Goal: Task Accomplishment & Management: Manage account settings

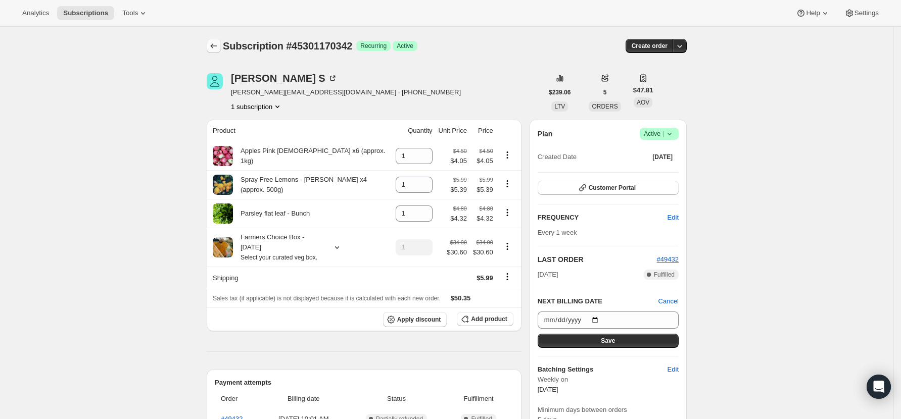
click at [218, 44] on icon "Subscriptions" at bounding box center [214, 46] width 10 height 10
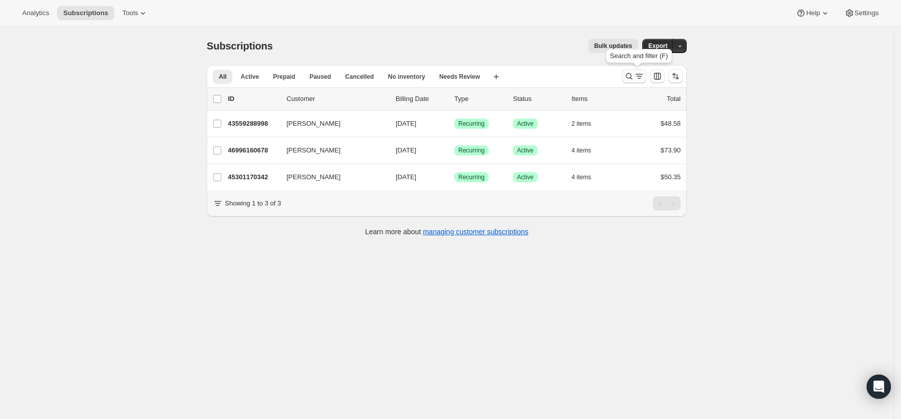
click at [629, 75] on icon "Search and filter results" at bounding box center [629, 76] width 10 height 10
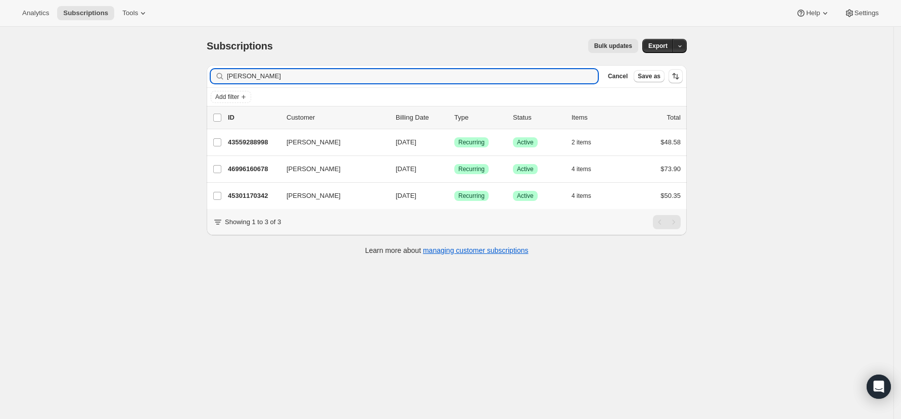
drag, startPoint x: 252, startPoint y: 75, endPoint x: 172, endPoint y: 75, distance: 79.8
click at [172, 75] on div "Subscriptions. This page is ready Subscriptions Bulk updates More actions Bulk …" at bounding box center [446, 236] width 893 height 419
type input "lillian"
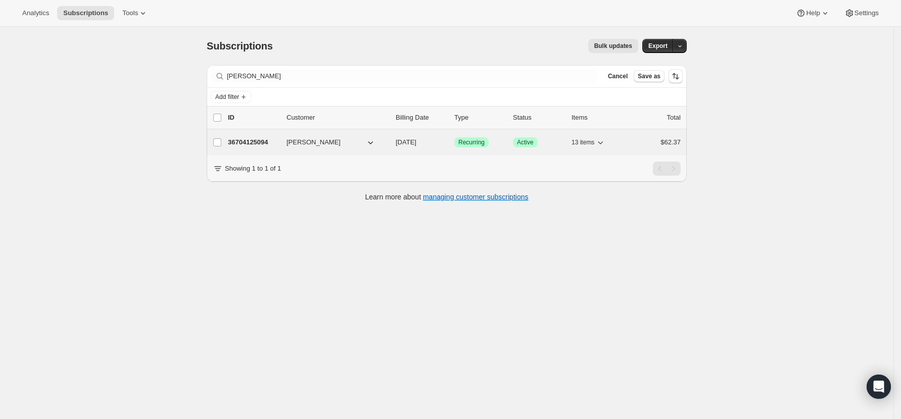
click at [234, 139] on p "36704125094" at bounding box center [253, 142] width 51 height 10
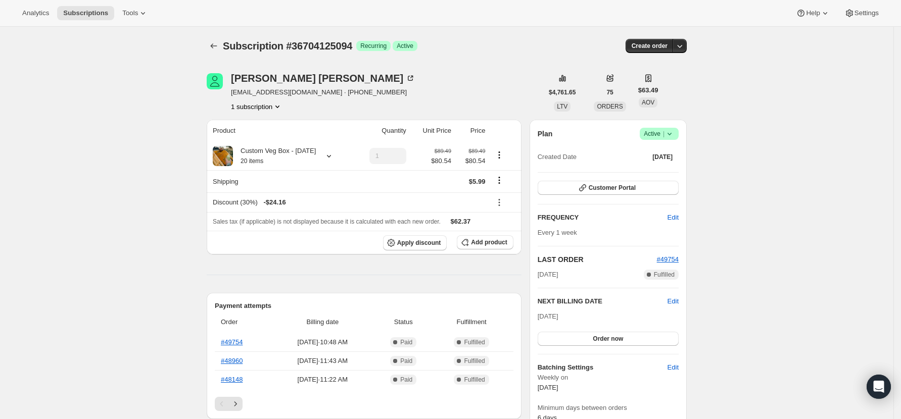
scroll to position [134, 0]
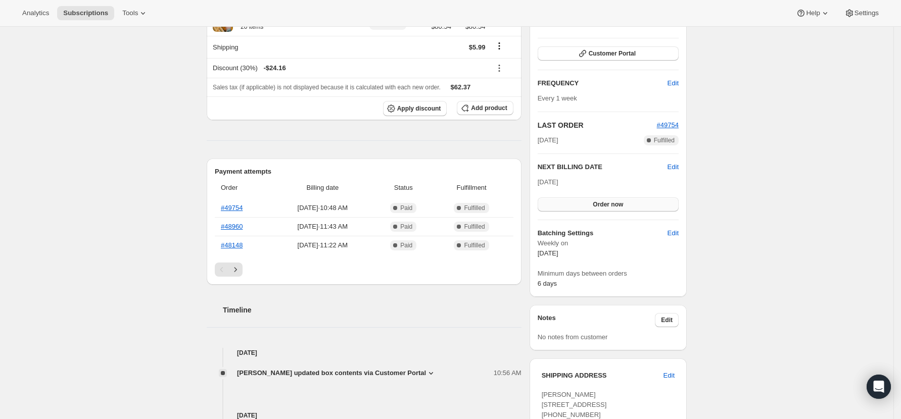
click at [601, 208] on button "Order now" at bounding box center [607, 204] width 141 height 14
click at [610, 203] on span "Click to confirm" at bounding box center [608, 205] width 46 height 8
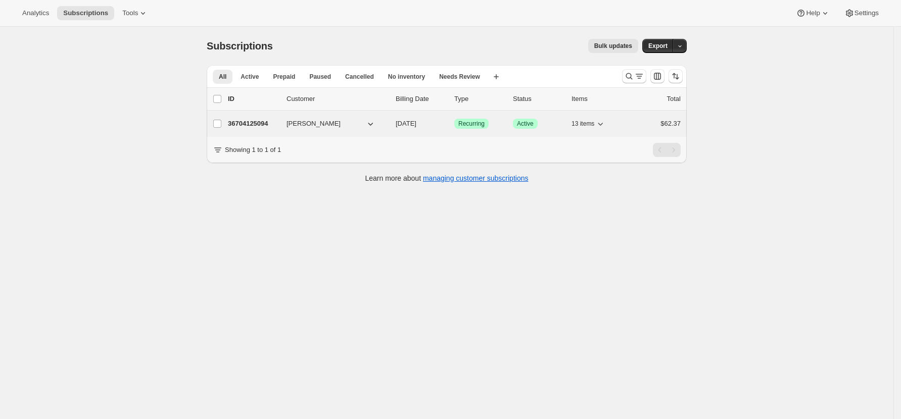
click at [255, 120] on p "36704125094" at bounding box center [253, 124] width 51 height 10
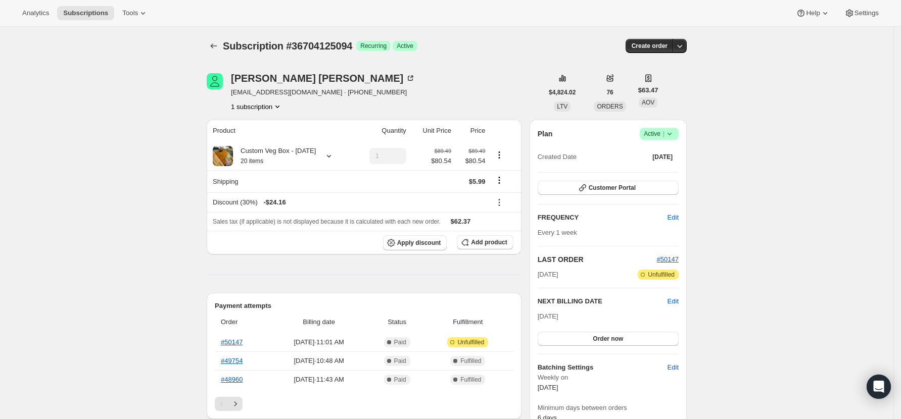
click at [674, 131] on icon at bounding box center [669, 134] width 10 height 10
click at [660, 154] on span "Pause subscription" at bounding box center [662, 154] width 56 height 8
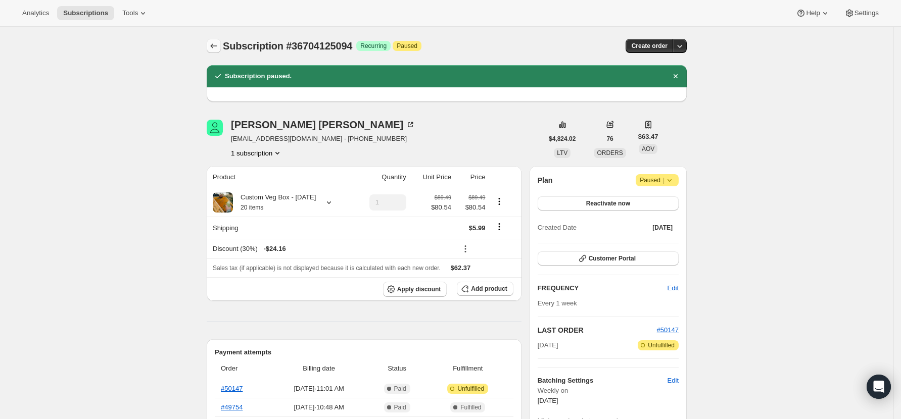
click at [218, 45] on icon "Subscriptions" at bounding box center [214, 46] width 10 height 10
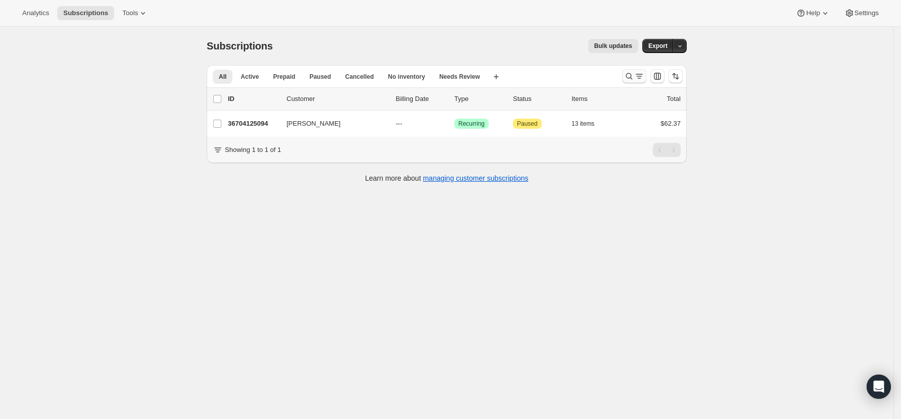
click at [631, 76] on icon "Search and filter results" at bounding box center [629, 76] width 10 height 10
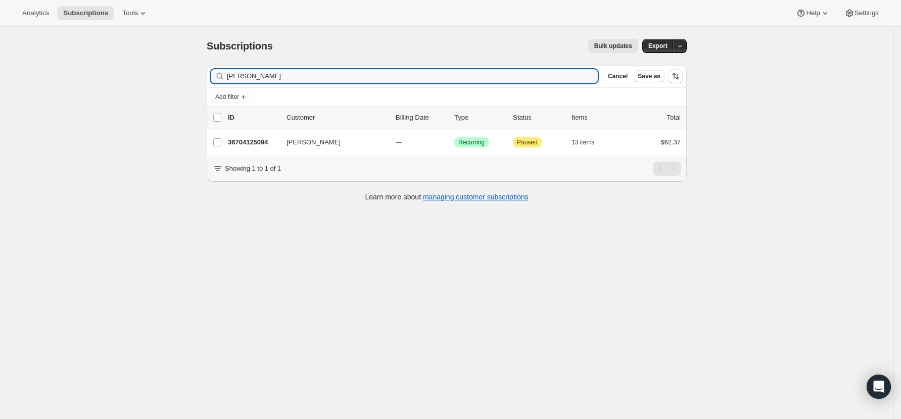
drag, startPoint x: 247, startPoint y: 77, endPoint x: 172, endPoint y: 73, distance: 74.9
click at [172, 73] on div "Subscriptions. This page is ready Subscriptions Bulk updates More actions Bulk …" at bounding box center [446, 236] width 893 height 419
type input "anita"
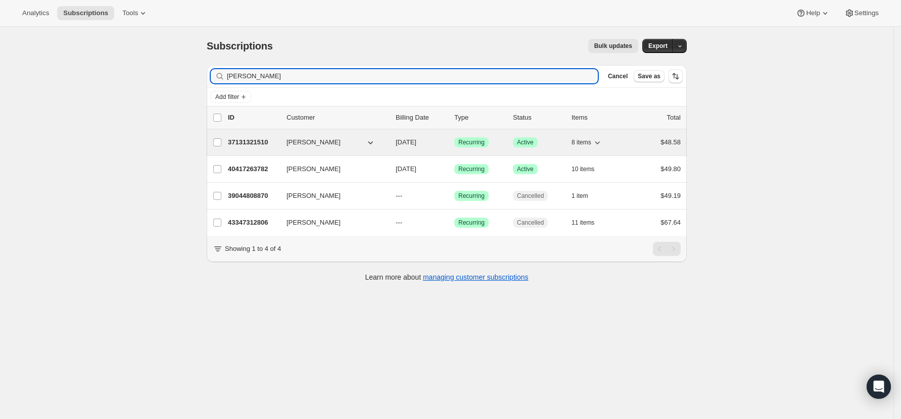
click at [260, 142] on p "37131321510" at bounding box center [253, 142] width 51 height 10
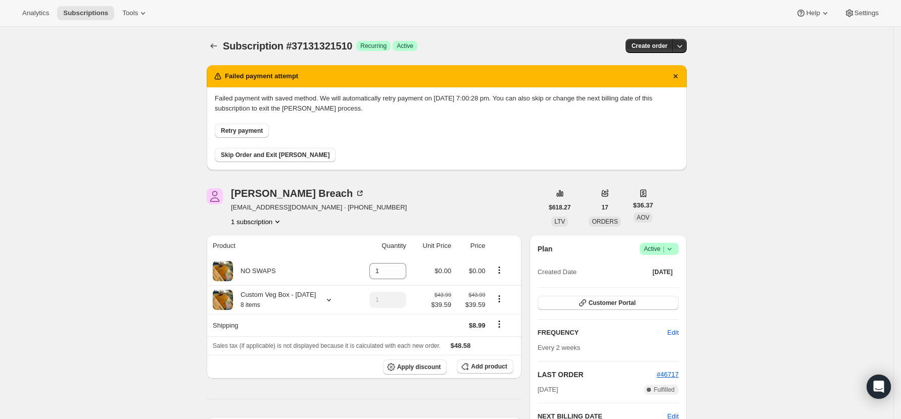
click at [228, 132] on span "Retry payment" at bounding box center [242, 131] width 42 height 8
drag, startPoint x: 305, startPoint y: 208, endPoint x: 235, endPoint y: 204, distance: 69.8
click at [235, 204] on span "breachanita@gmail.com · +64211316368" at bounding box center [319, 208] width 176 height 10
copy span "breachanita@gmail.com"
click at [239, 155] on span "Skip Order and Exit [PERSON_NAME]" at bounding box center [275, 155] width 109 height 8
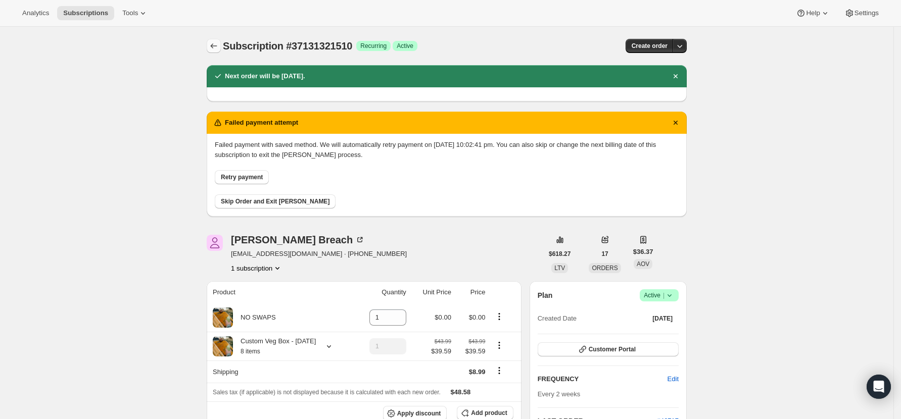
click at [216, 51] on button "Subscriptions" at bounding box center [214, 46] width 14 height 14
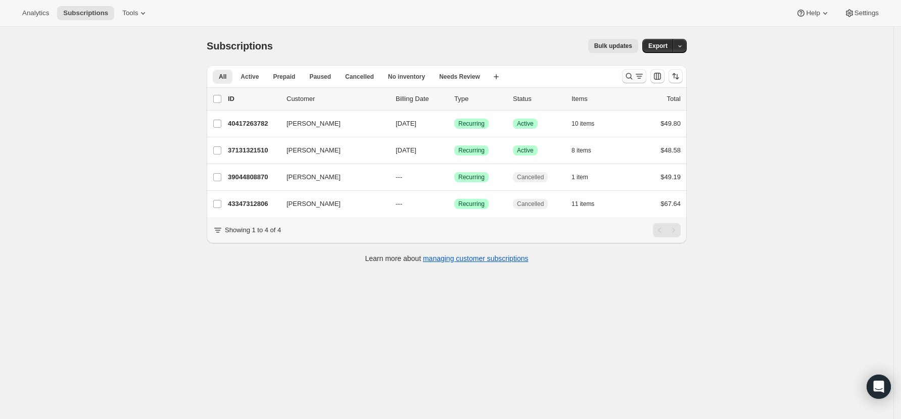
click at [631, 74] on icon "Search and filter results" at bounding box center [629, 76] width 10 height 10
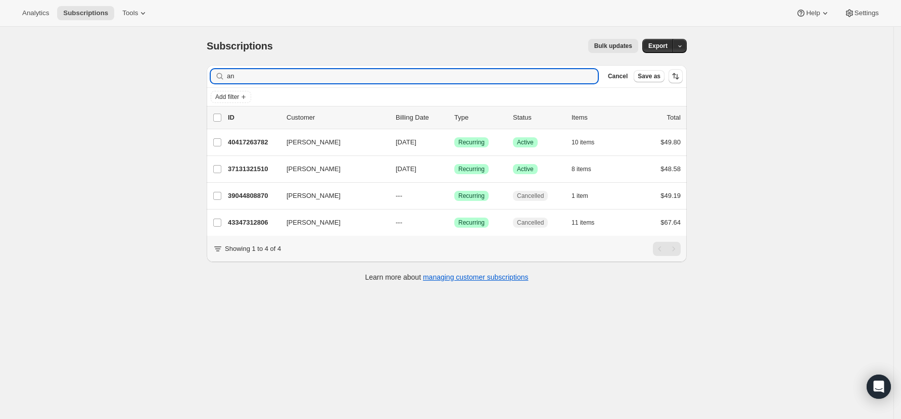
type input "a"
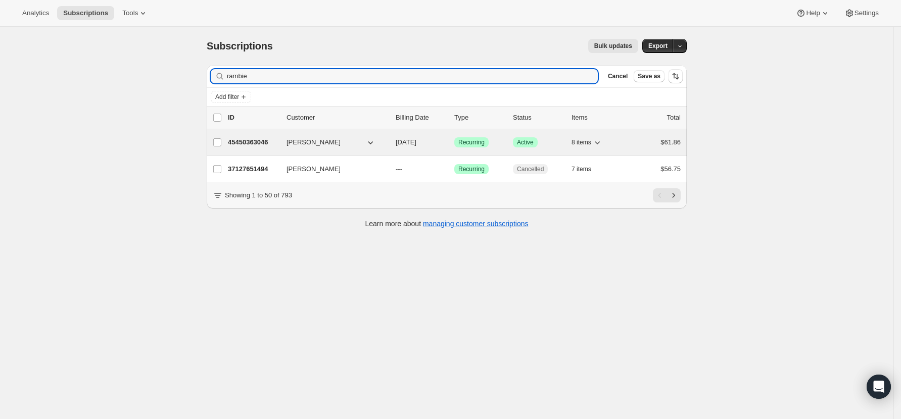
type input "rambie"
click at [252, 141] on p "45450363046" at bounding box center [253, 142] width 51 height 10
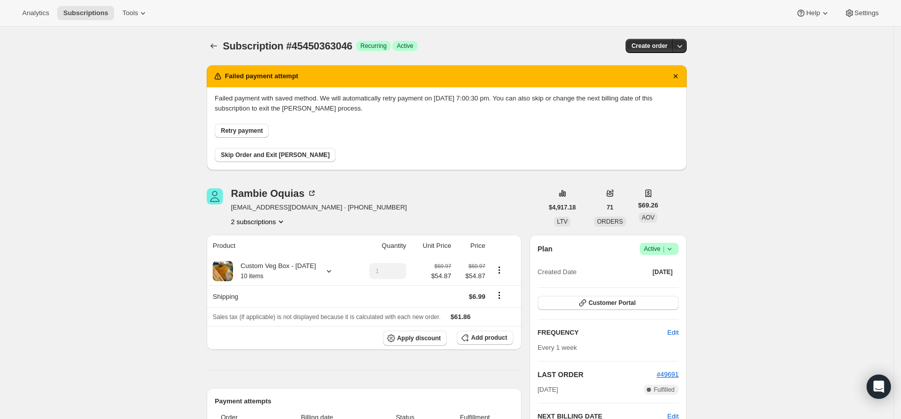
click at [253, 125] on button "Retry payment" at bounding box center [242, 131] width 54 height 14
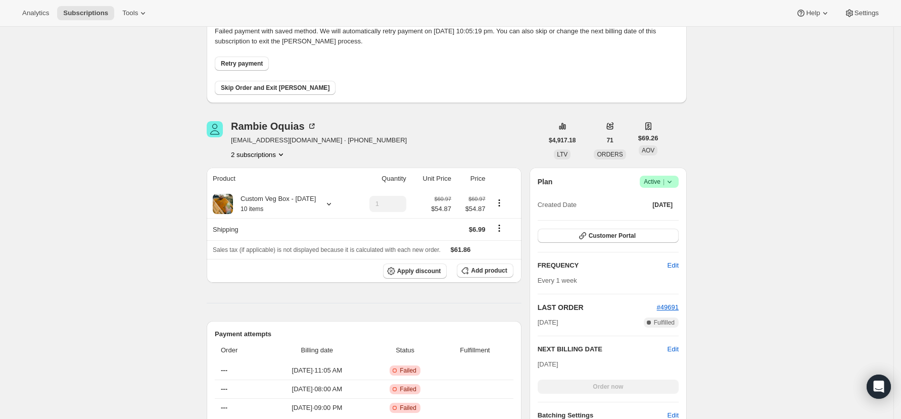
scroll to position [134, 0]
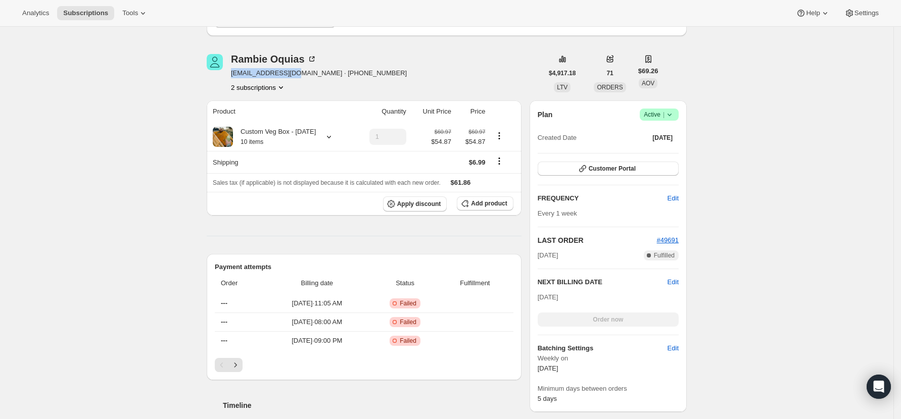
drag, startPoint x: 295, startPoint y: 74, endPoint x: 235, endPoint y: 73, distance: 60.6
click at [235, 73] on span "[EMAIL_ADDRESS][DOMAIN_NAME] · [PHONE_NUMBER]" at bounding box center [319, 73] width 176 height 10
copy span "[EMAIL_ADDRESS][DOMAIN_NAME]"
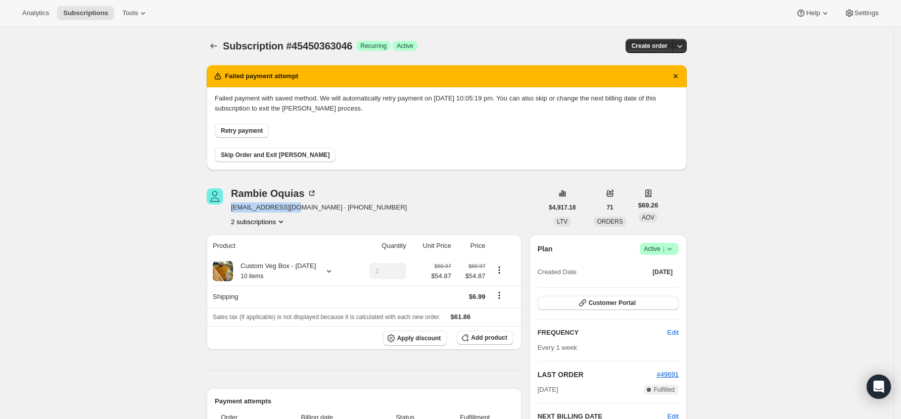
click at [251, 154] on span "Skip Order and Exit [PERSON_NAME]" at bounding box center [275, 155] width 109 height 8
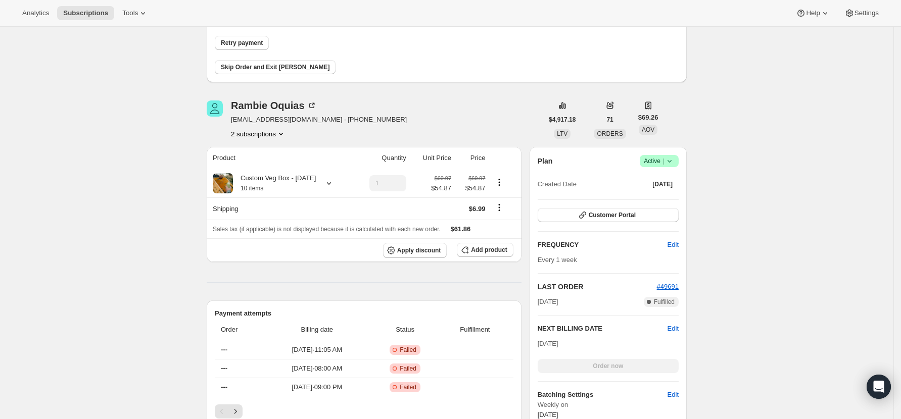
scroll to position [202, 0]
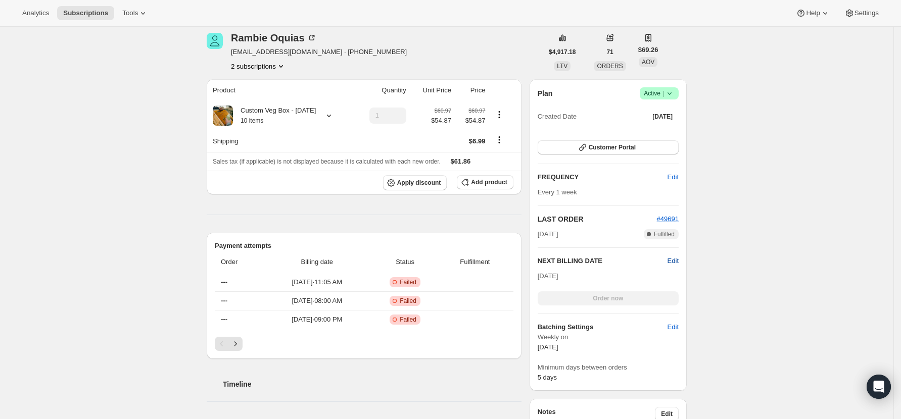
click at [678, 258] on span "Edit" at bounding box center [672, 261] width 11 height 10
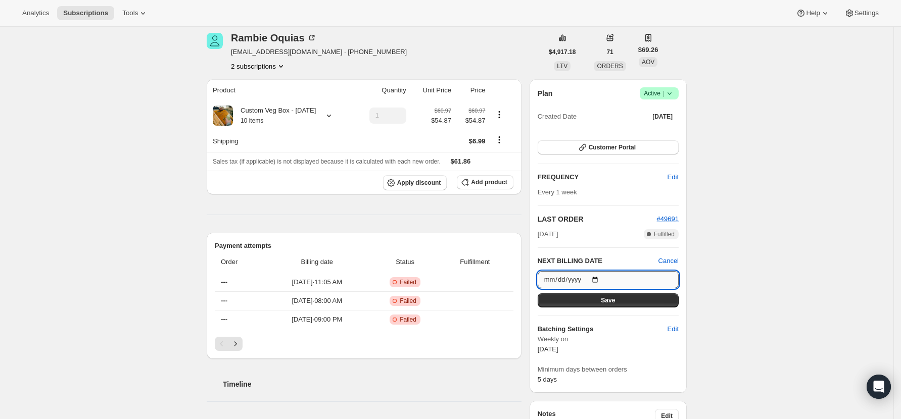
click at [601, 277] on input "[DATE]" at bounding box center [607, 279] width 141 height 17
drag, startPoint x: 826, startPoint y: 213, endPoint x: 455, endPoint y: 147, distance: 376.9
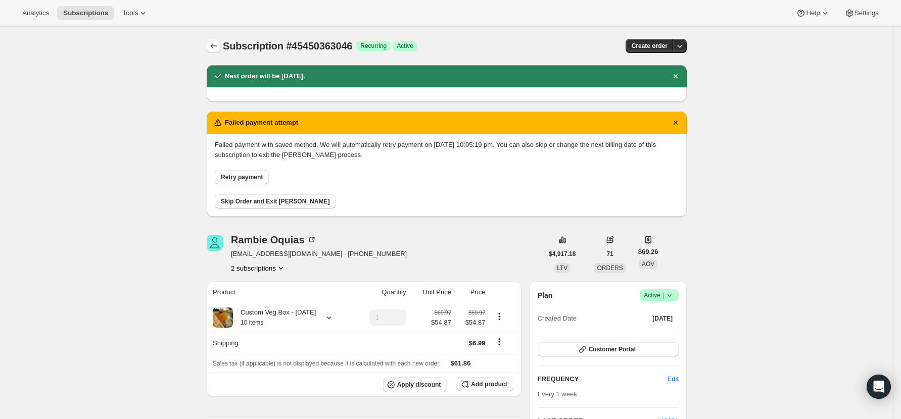
click at [216, 41] on icon "Subscriptions" at bounding box center [214, 46] width 10 height 10
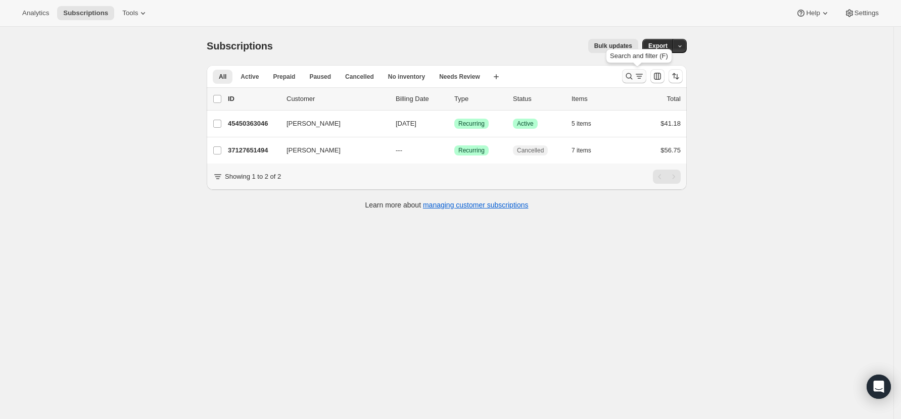
click at [629, 74] on icon "Search and filter results" at bounding box center [629, 76] width 10 height 10
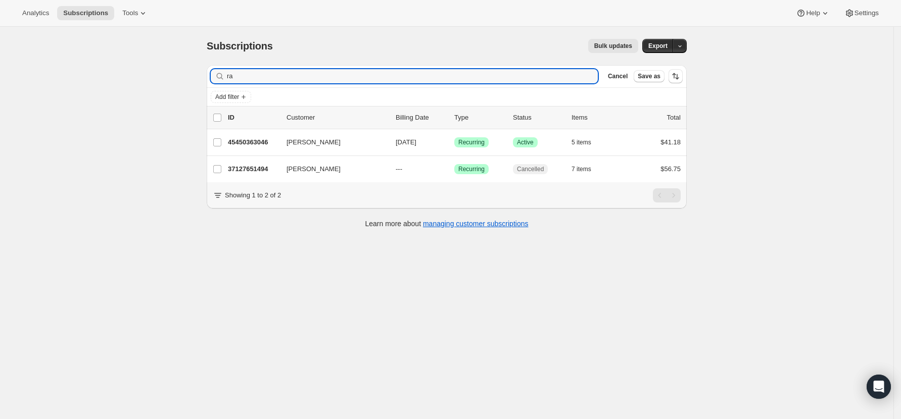
type input "r"
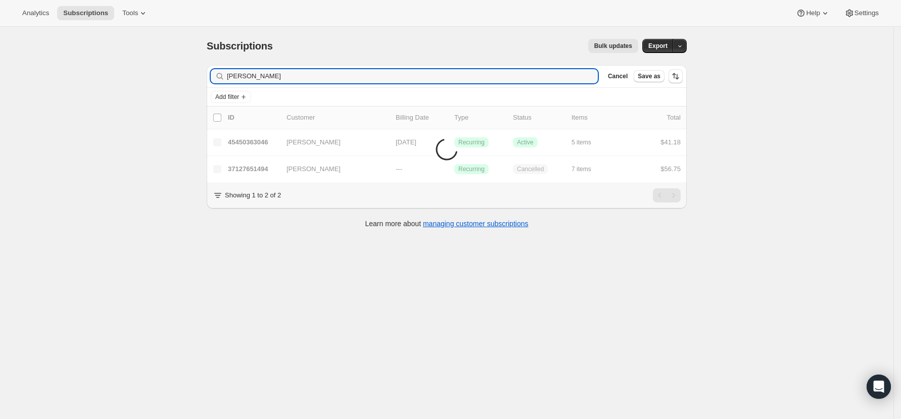
type input "[PERSON_NAME]"
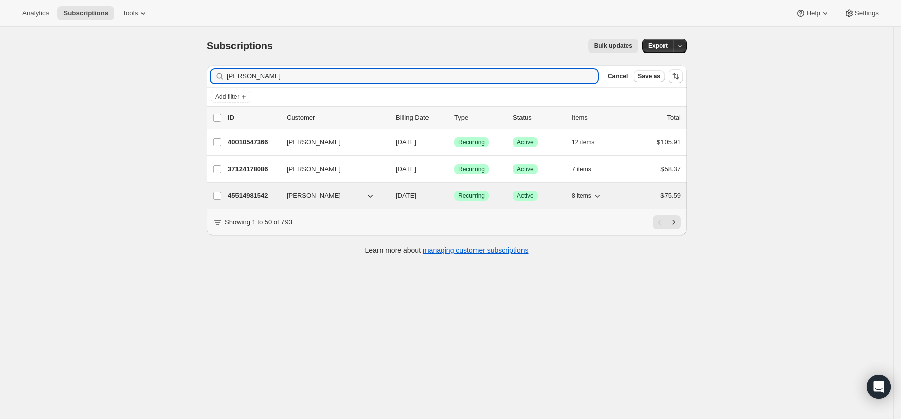
click at [259, 193] on p "45514981542" at bounding box center [253, 196] width 51 height 10
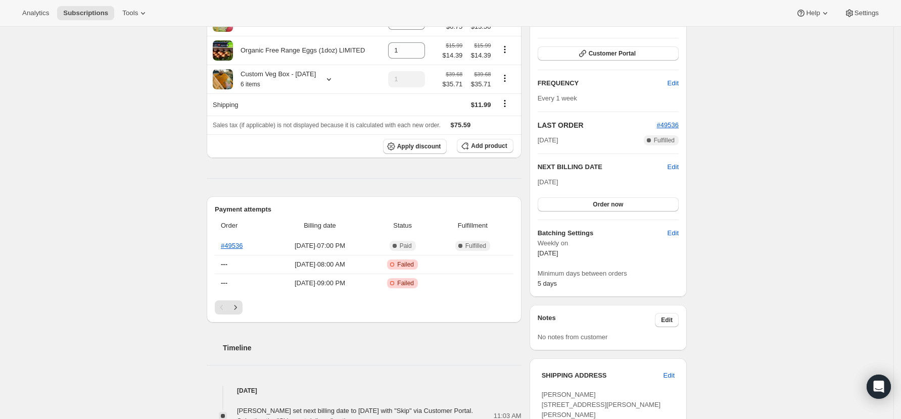
scroll to position [67, 0]
